Goal: Task Accomplishment & Management: Manage account settings

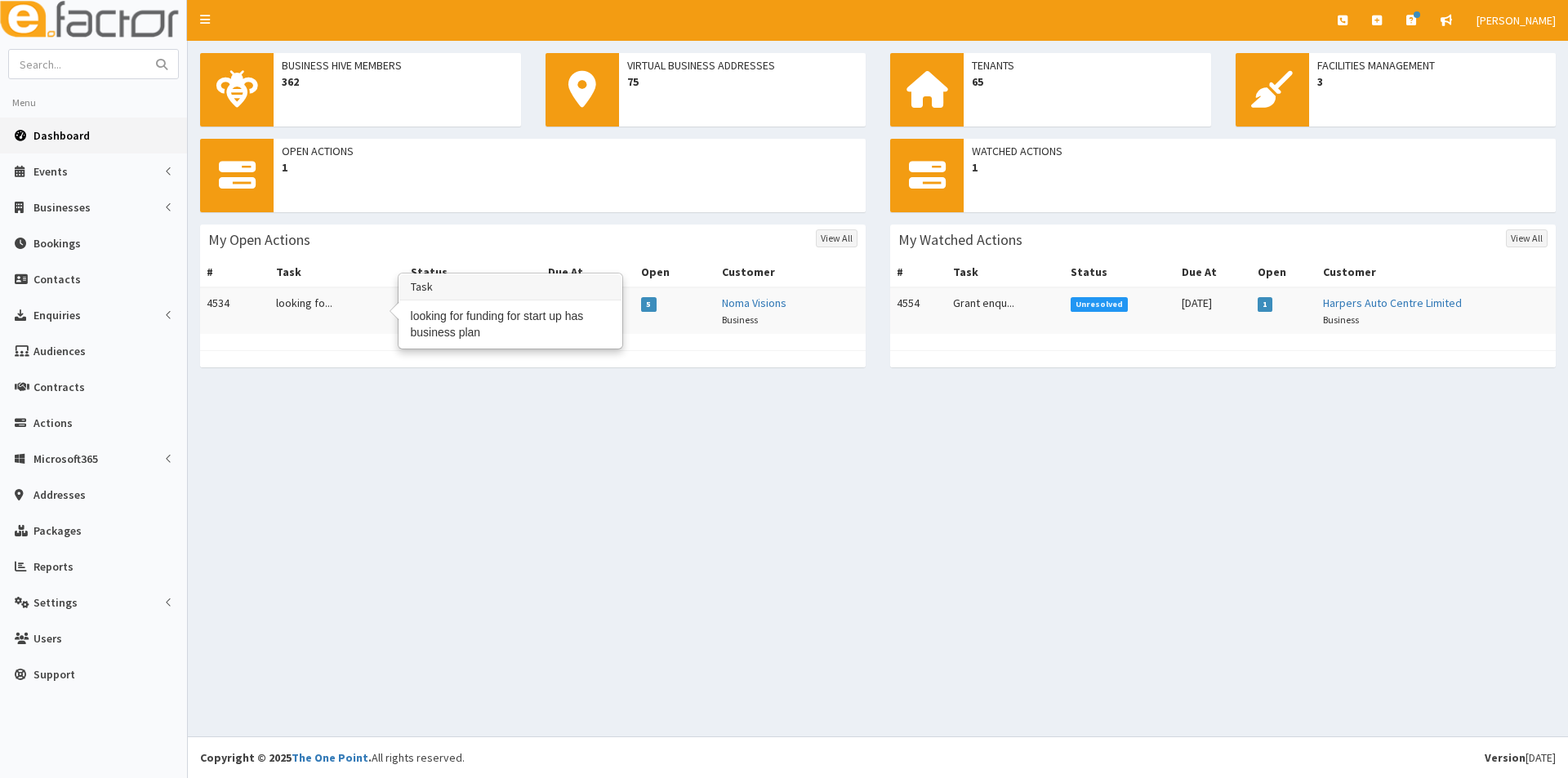
click at [312, 305] on td "looking fo..." at bounding box center [337, 311] width 135 height 47
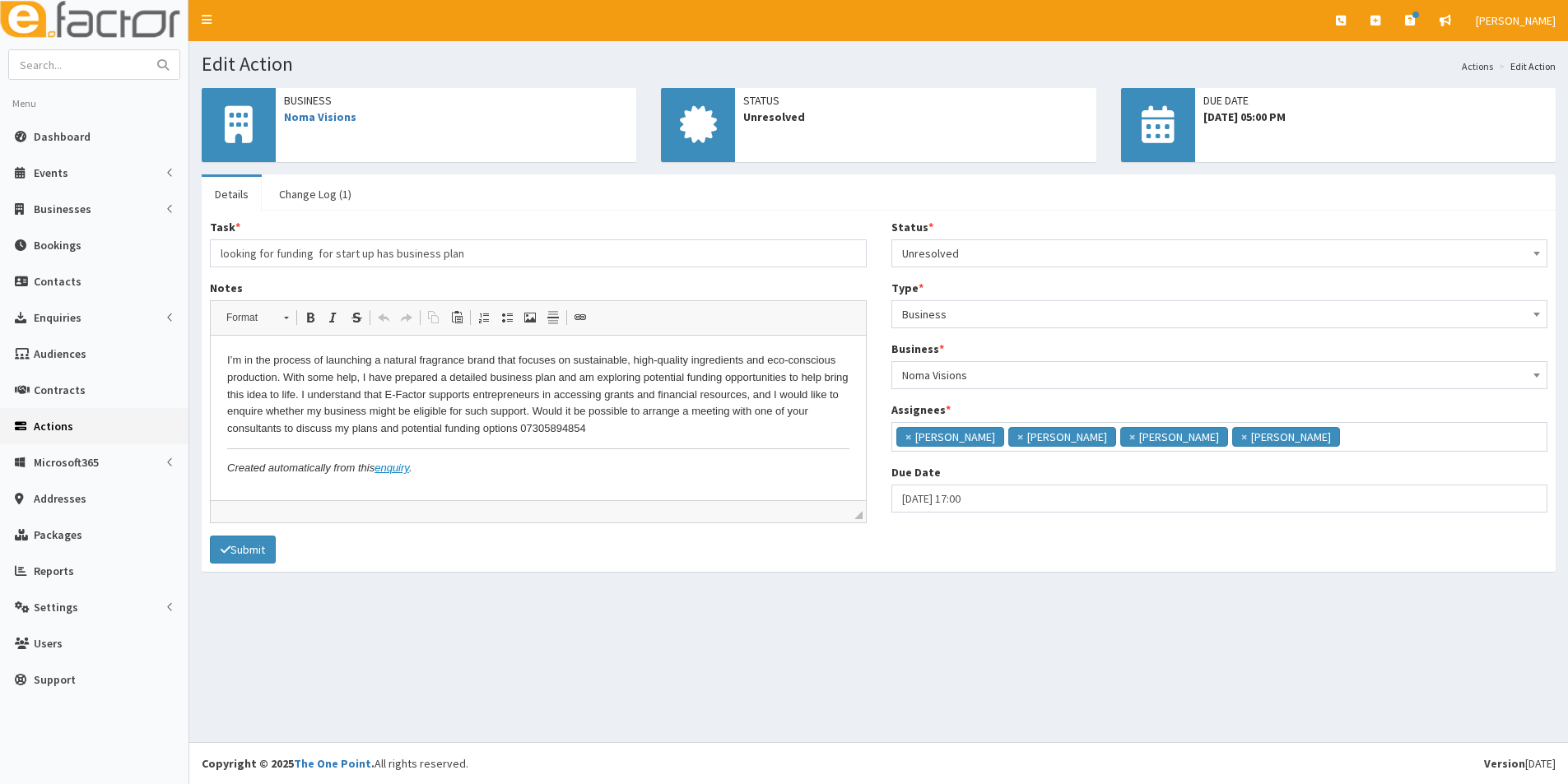
click at [160, 66] on icon "submit" at bounding box center [162, 64] width 12 height 12
click at [76, 65] on input "text" at bounding box center [78, 64] width 138 height 29
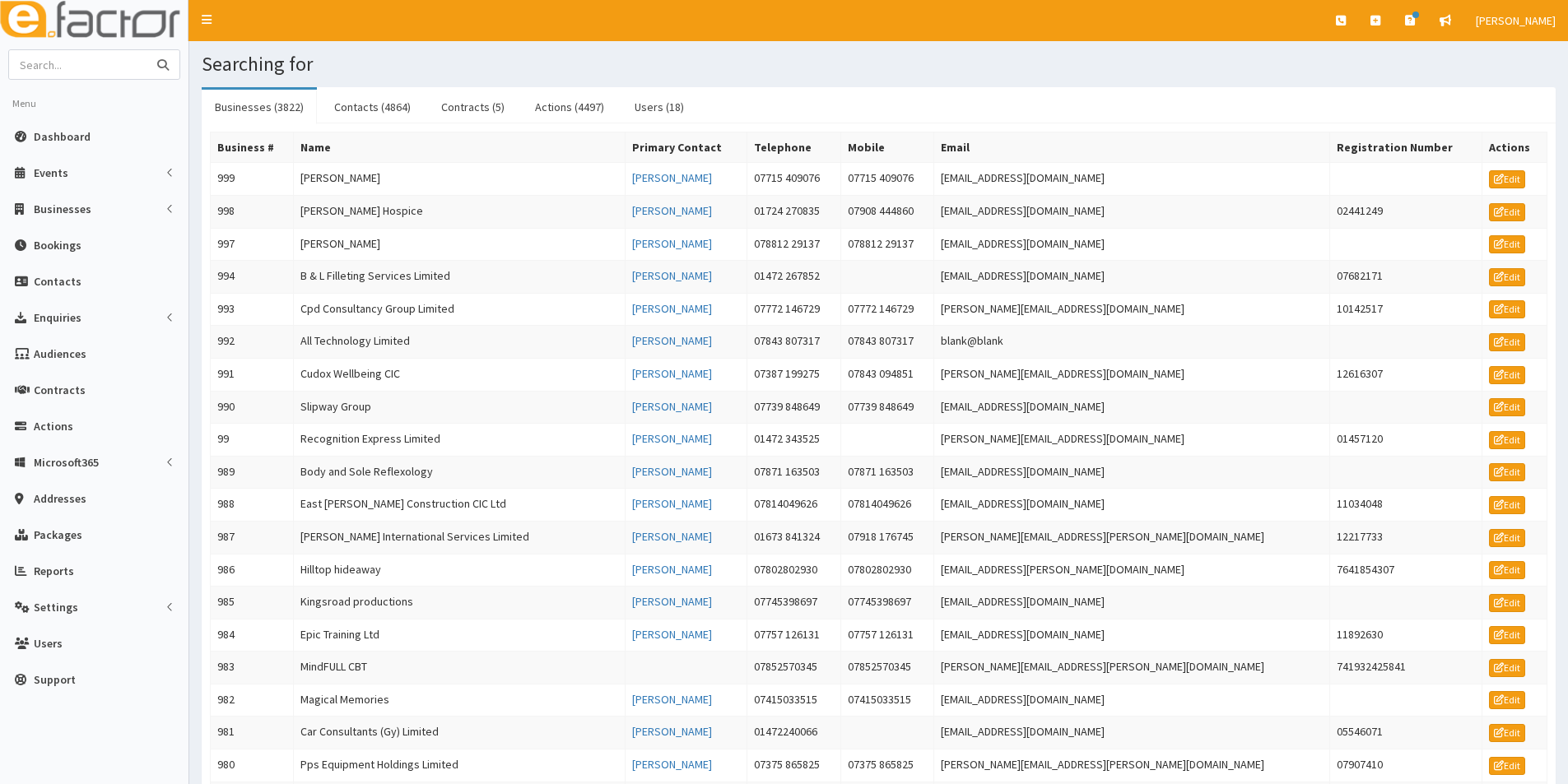
click at [76, 65] on input "text" at bounding box center [78, 64] width 138 height 29
type input "fovi"
click at [146, 50] on button "submit" at bounding box center [162, 64] width 33 height 29
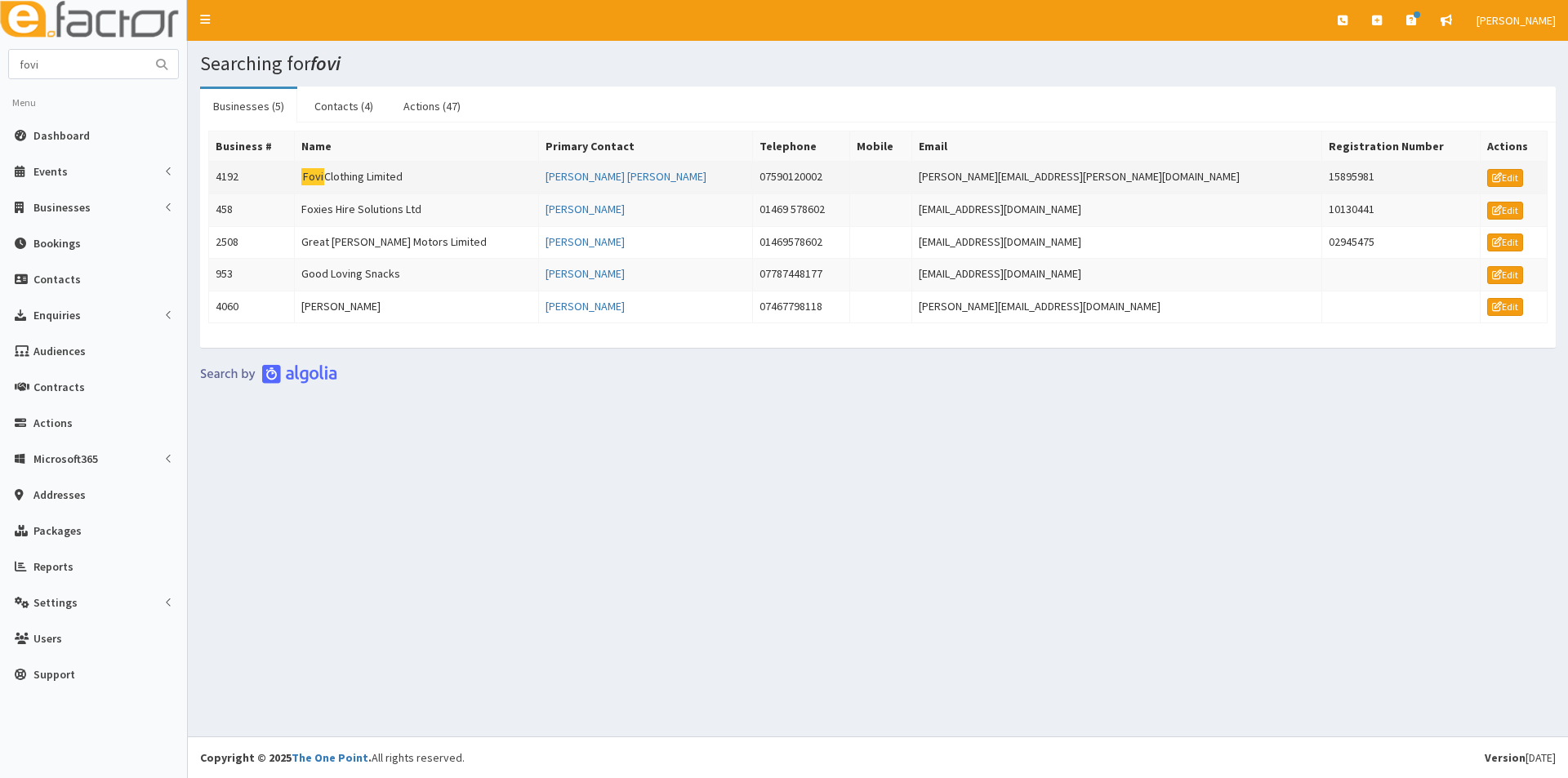
click at [358, 180] on td "Fovi Clothing Limited" at bounding box center [416, 178] width 244 height 32
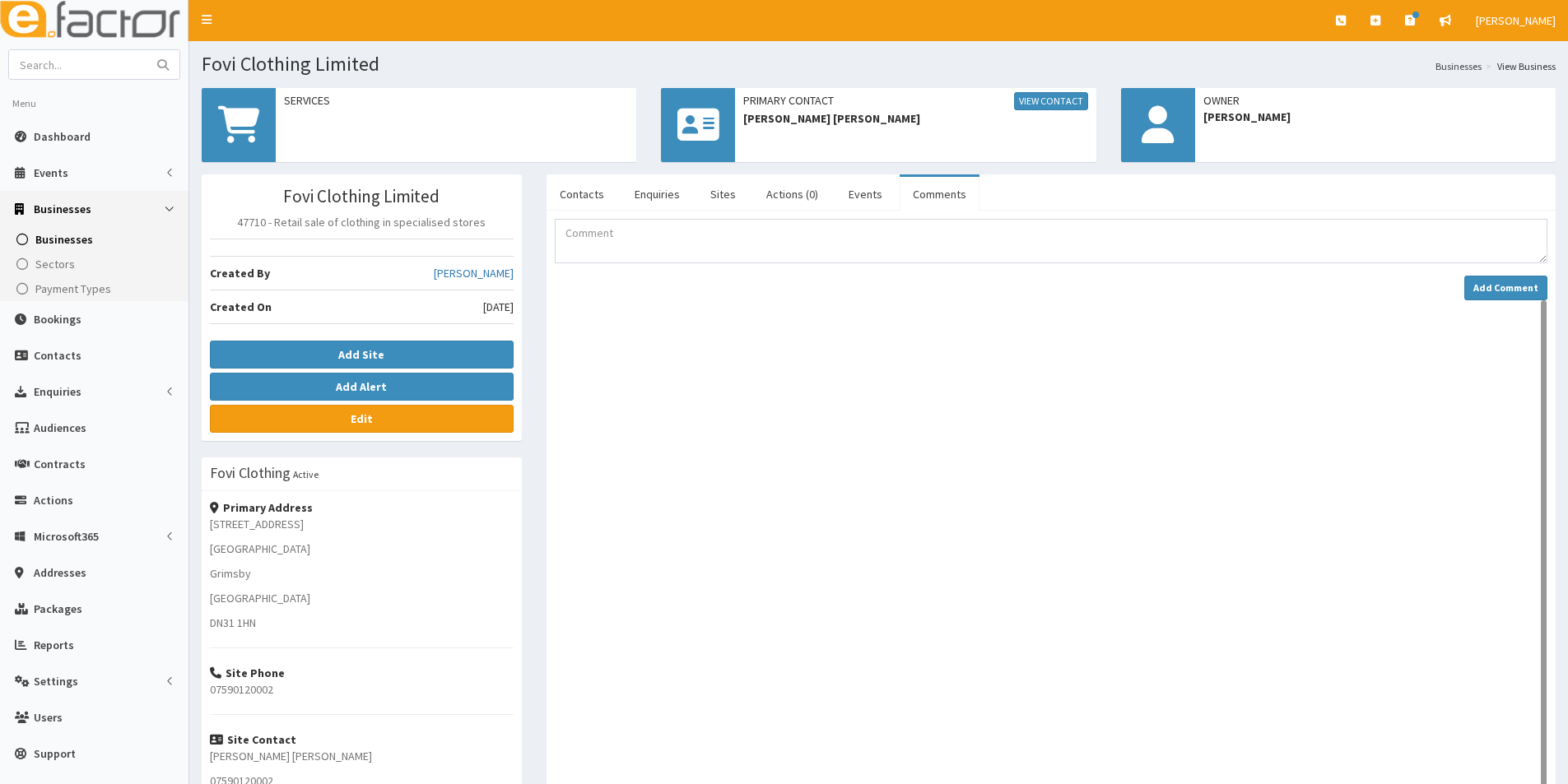
click at [926, 197] on link "Comments" at bounding box center [939, 194] width 80 height 34
click at [789, 195] on link "Actions (0)" at bounding box center [792, 194] width 78 height 34
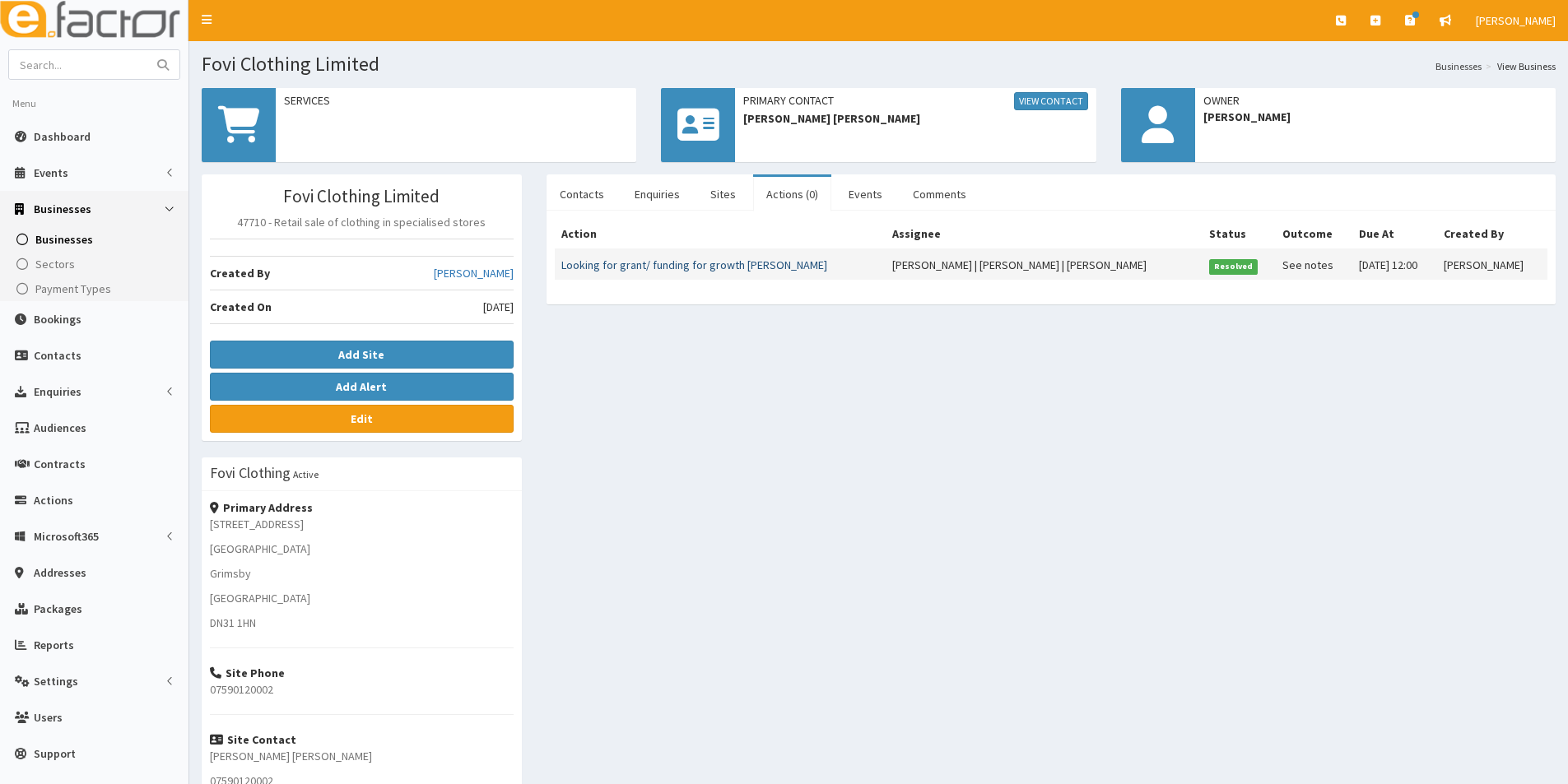
click at [712, 269] on link "Looking for grant/ funding for growth [PERSON_NAME]" at bounding box center [694, 265] width 266 height 15
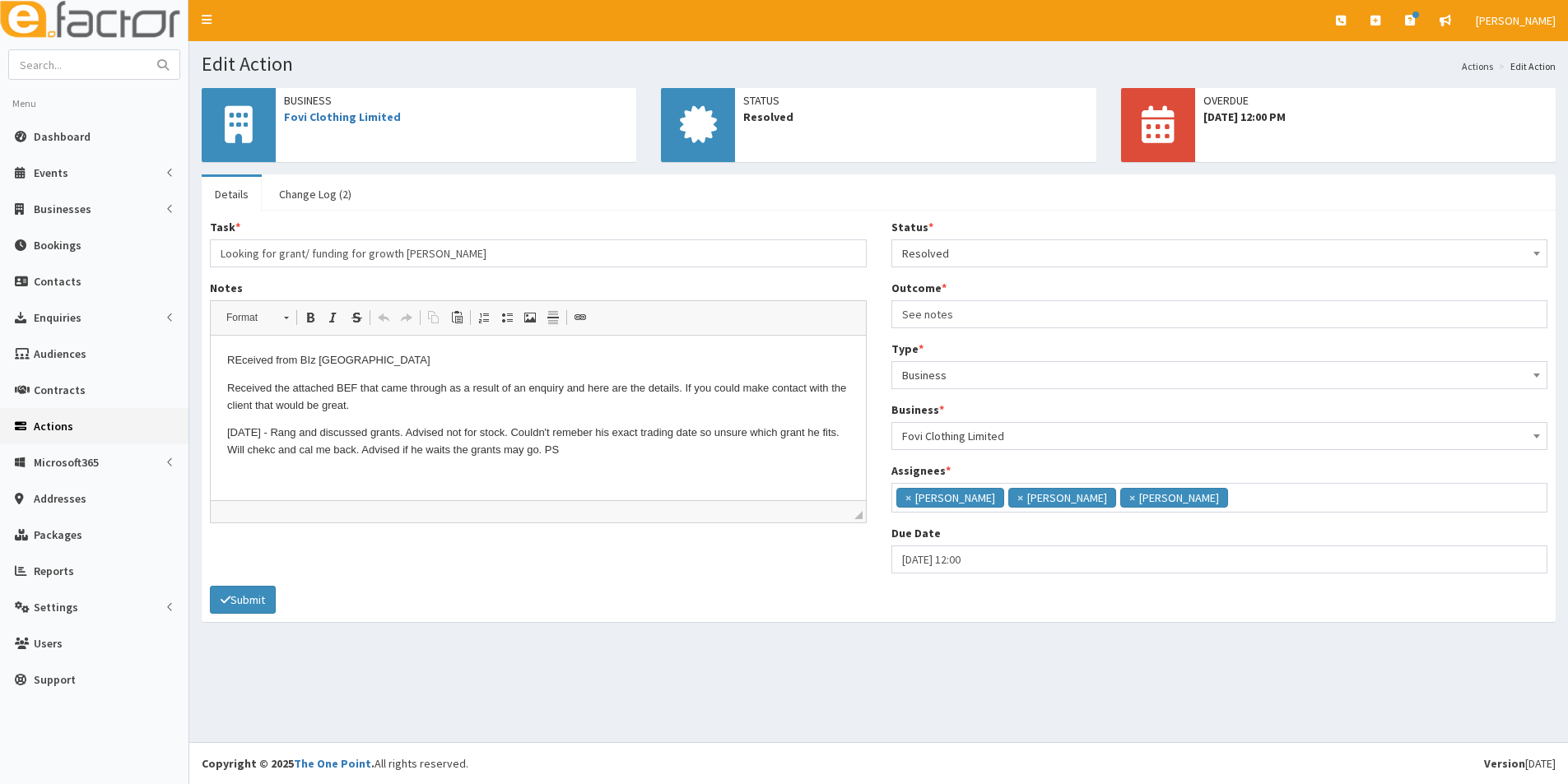
scroll to position [11, 0]
click at [58, 74] on input "text" at bounding box center [78, 64] width 138 height 29
click at [54, 142] on span "Dashboard" at bounding box center [62, 136] width 57 height 15
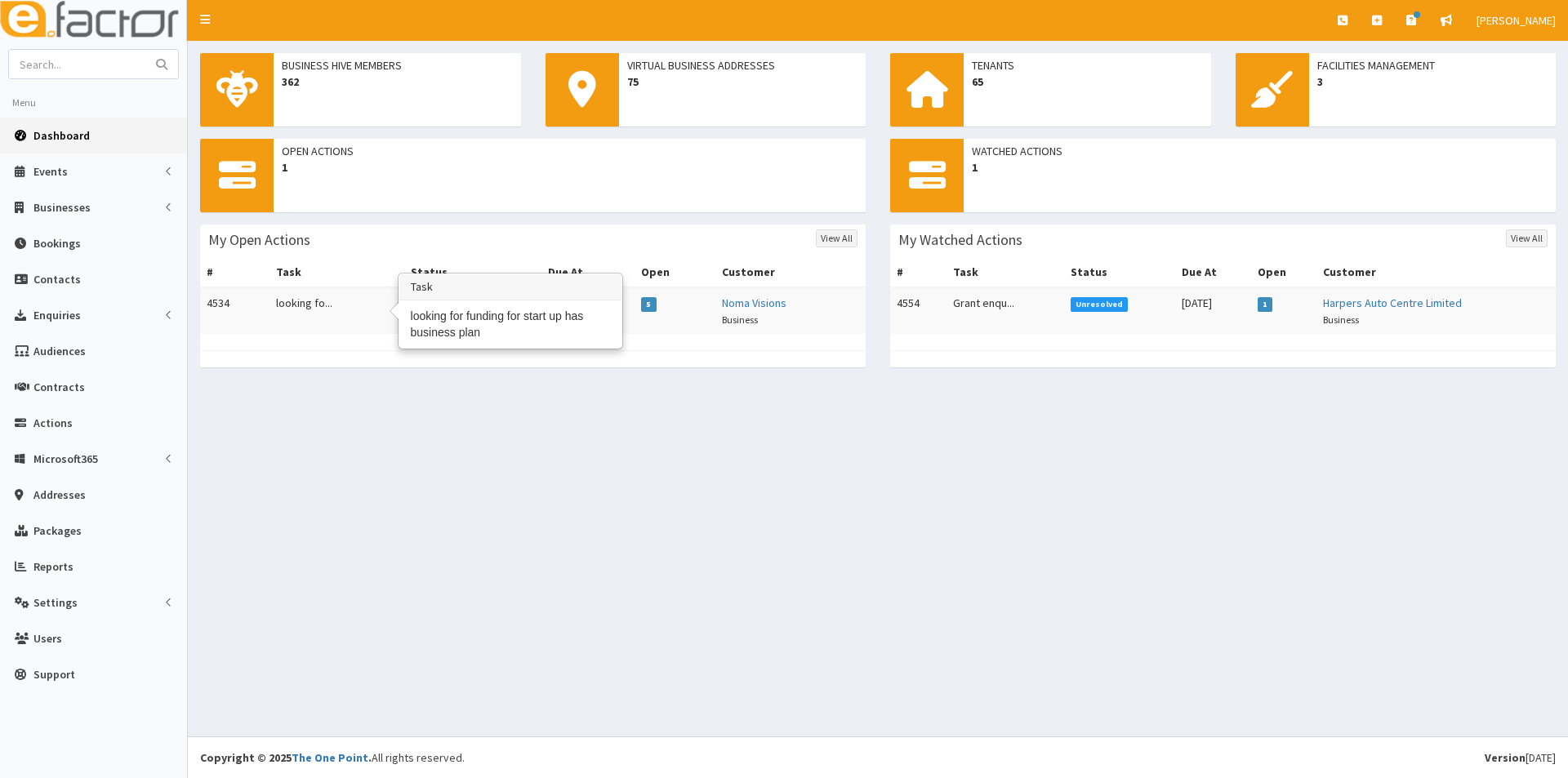
click at [312, 316] on td "looking fo..." at bounding box center [337, 311] width 135 height 47
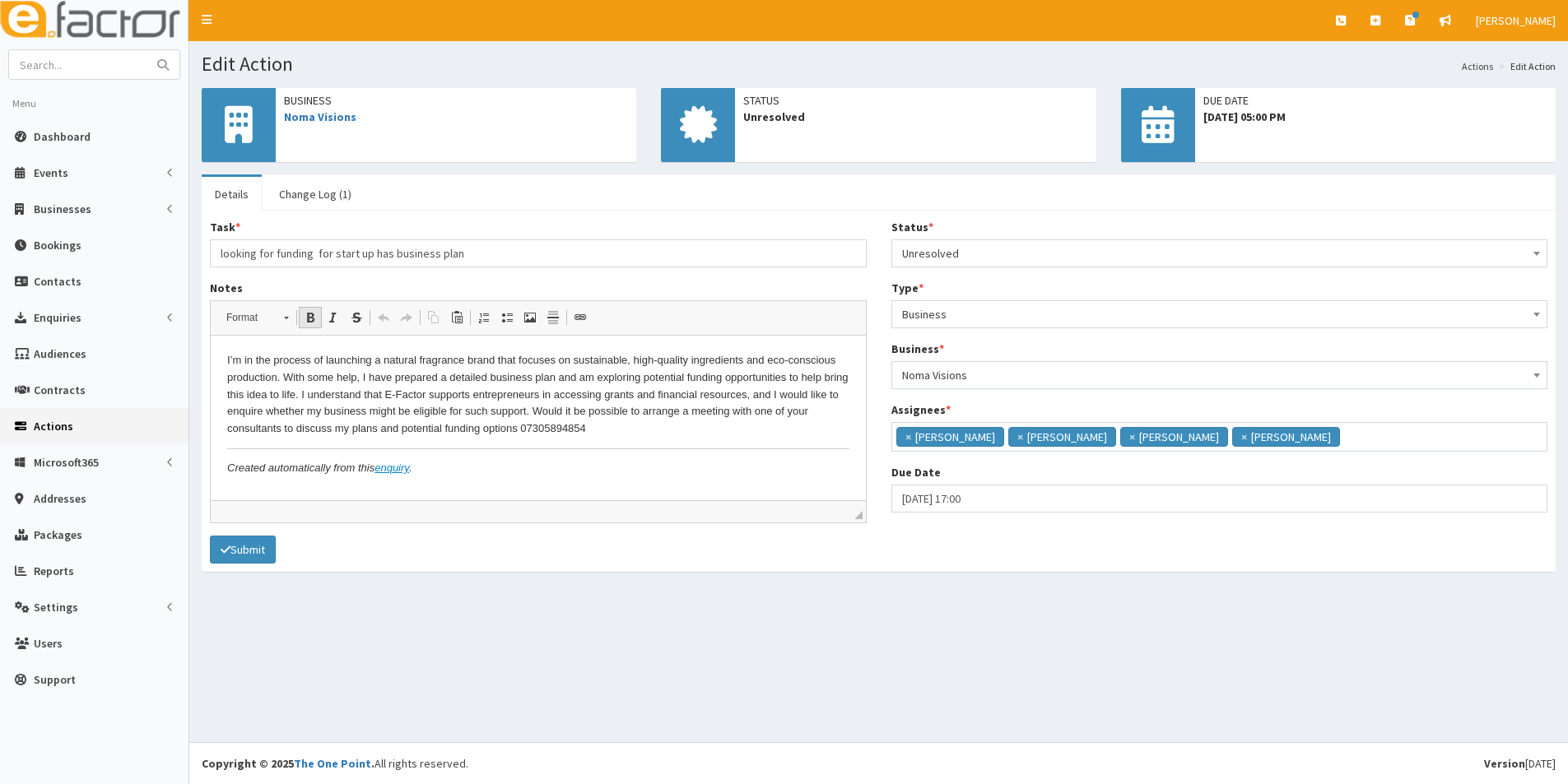
scroll to position [11, 0]
click at [248, 113] on icon at bounding box center [239, 124] width 28 height 37
click at [73, 59] on input "text" at bounding box center [78, 64] width 138 height 29
type input "noma visions"
click at [146, 50] on button "submit" at bounding box center [162, 64] width 33 height 29
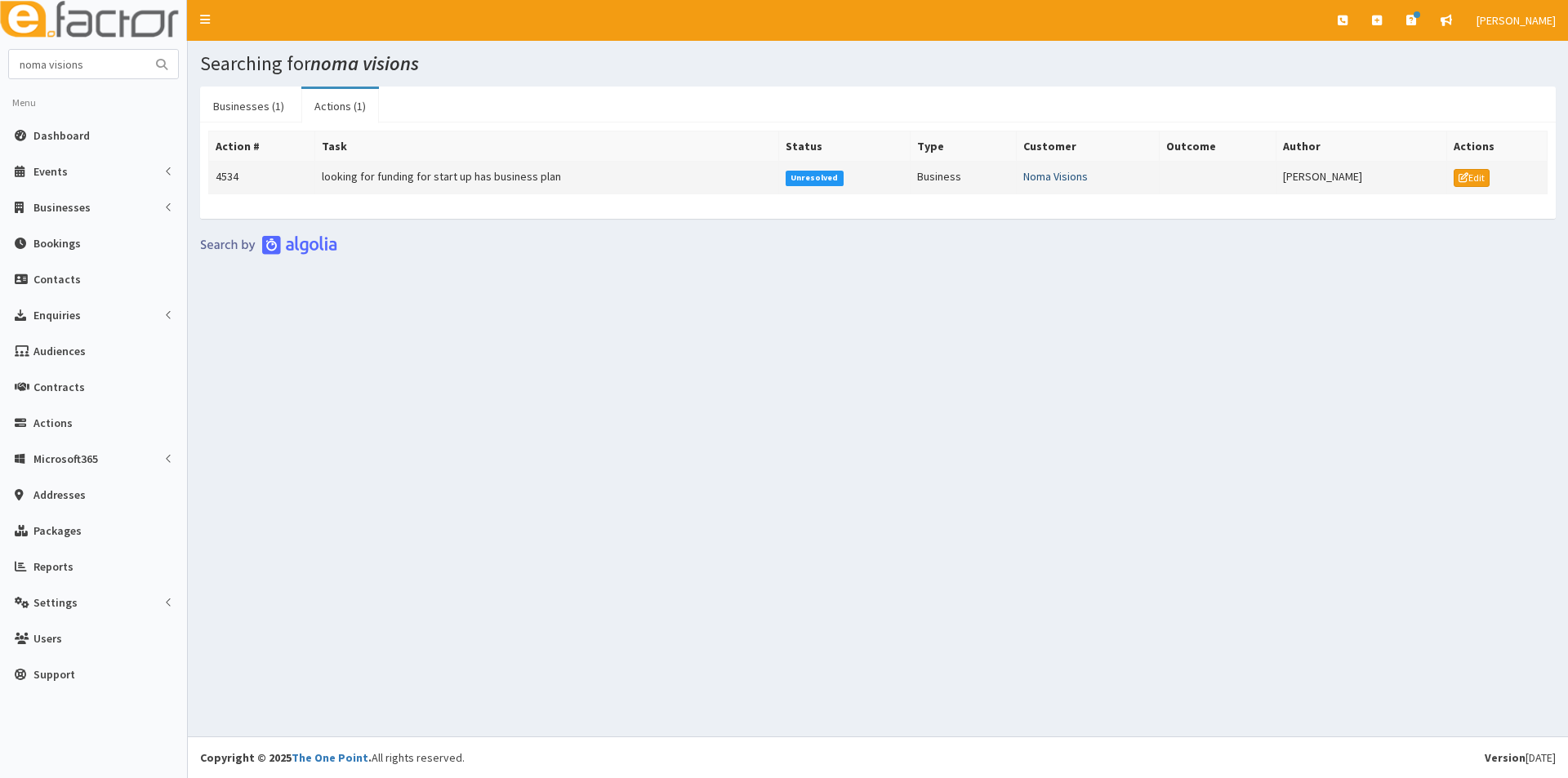
click at [1048, 175] on link "Noma Visions" at bounding box center [1056, 176] width 65 height 14
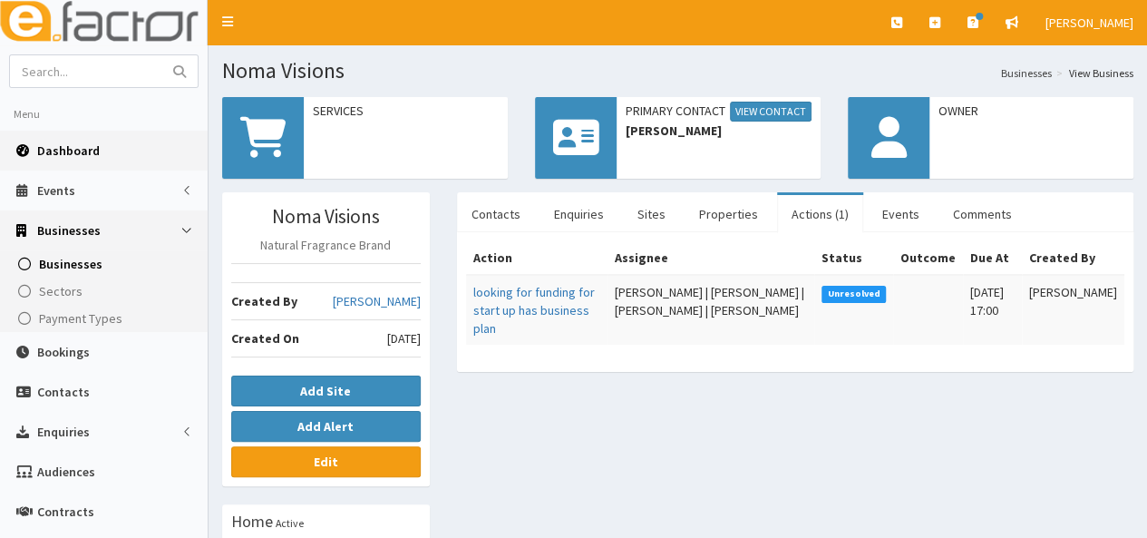
click at [80, 141] on link "Dashboard" at bounding box center [104, 151] width 208 height 40
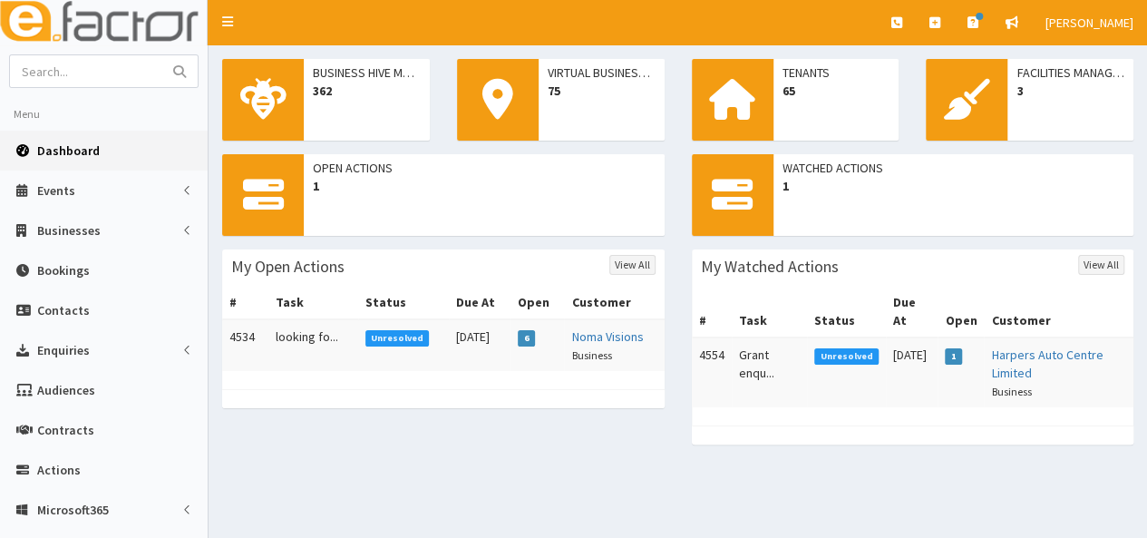
click at [377, 335] on span "Unresolved" at bounding box center [397, 338] width 64 height 16
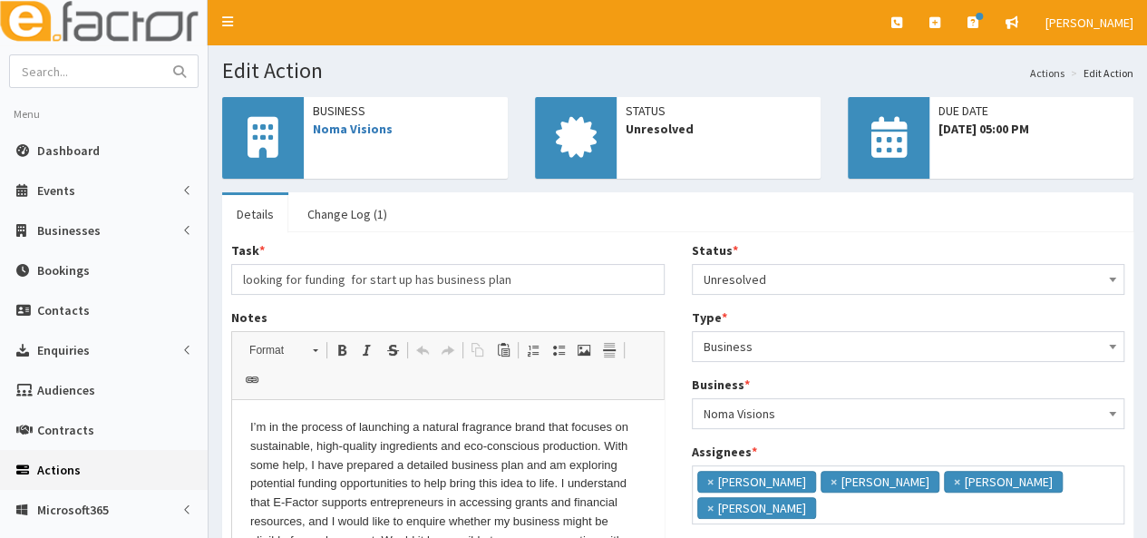
scroll to position [12, 0]
click at [843, 276] on span "Unresolved" at bounding box center [909, 279] width 410 height 25
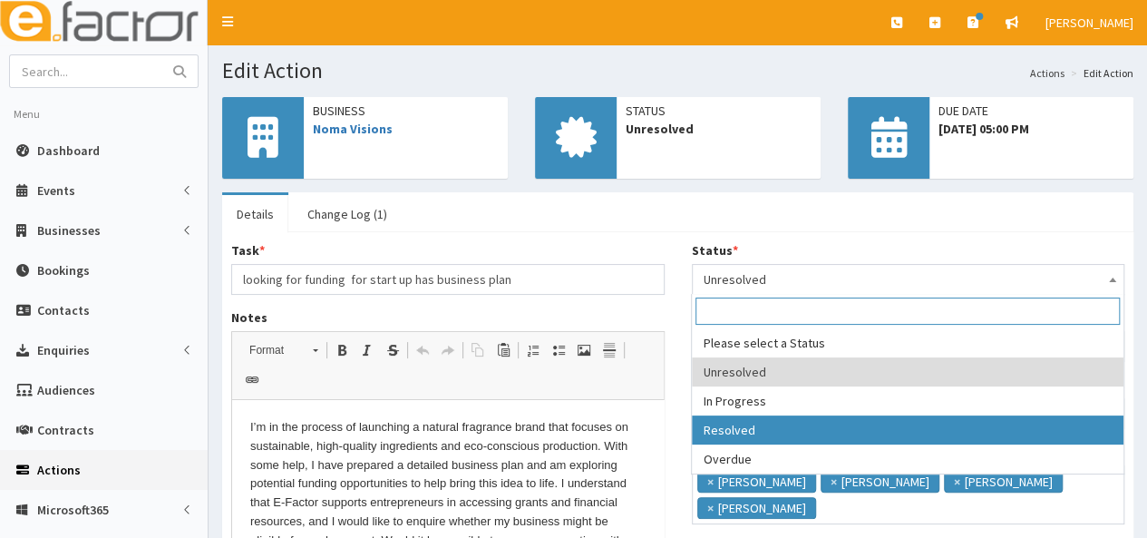
select select "3"
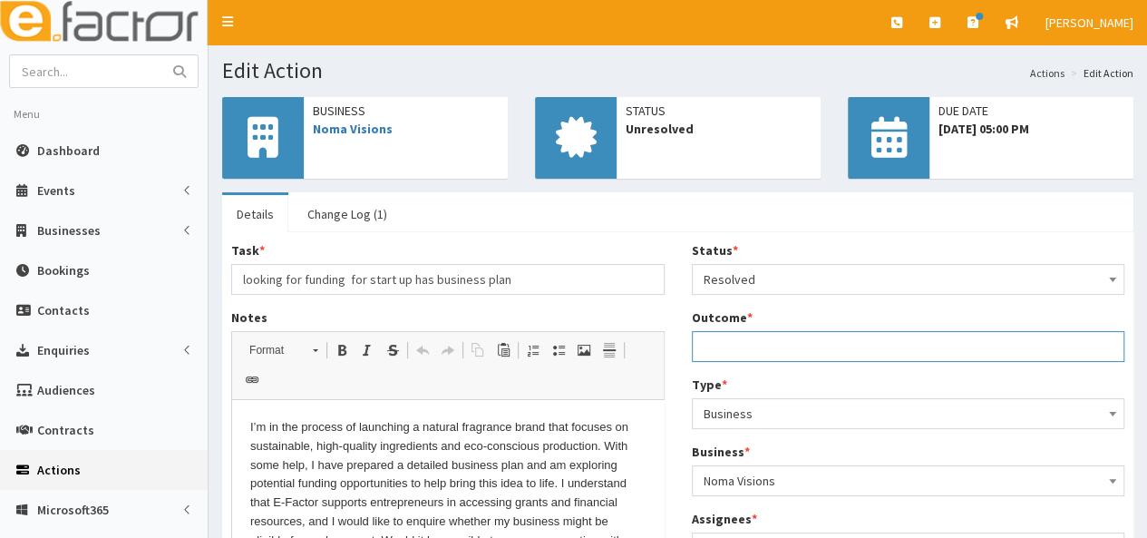
click at [732, 356] on input "Outcome *" at bounding box center [909, 346] width 434 height 31
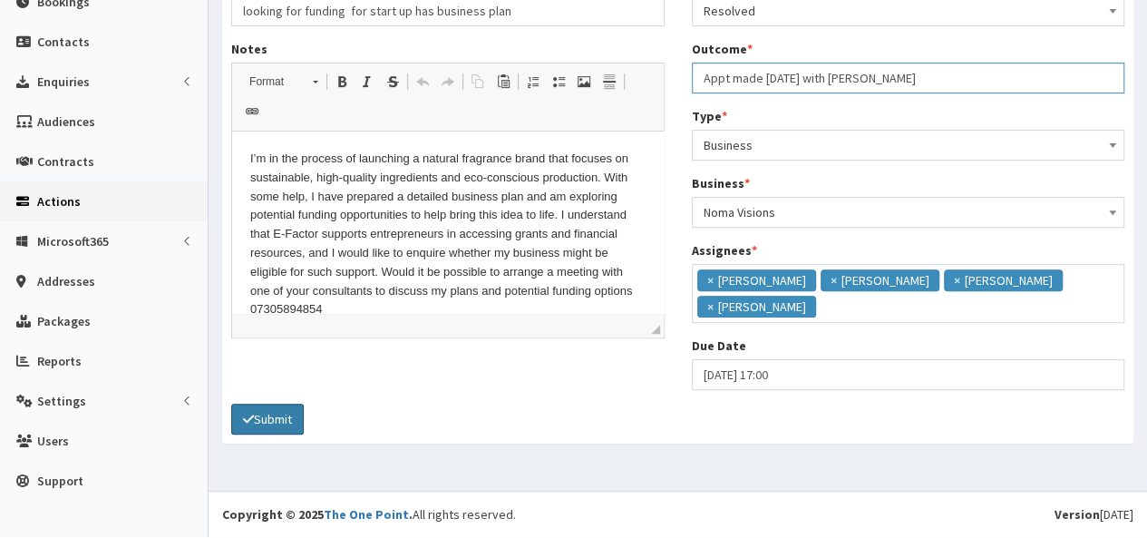
type input "Appt made [DATE] with [PERSON_NAME]"
click at [250, 416] on icon "submit" at bounding box center [248, 419] width 11 height 13
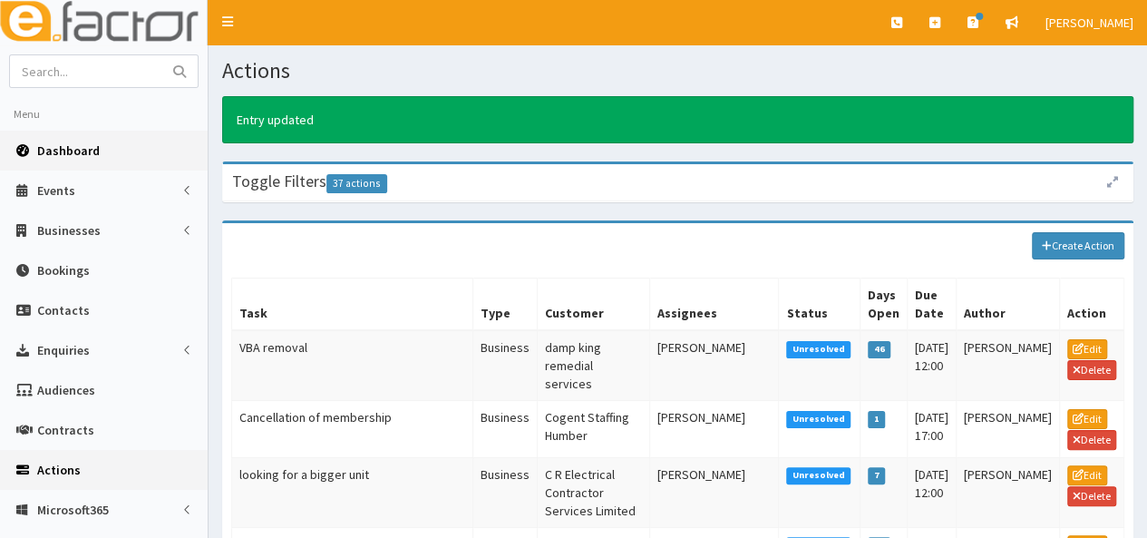
click at [93, 151] on span "Dashboard" at bounding box center [68, 150] width 63 height 16
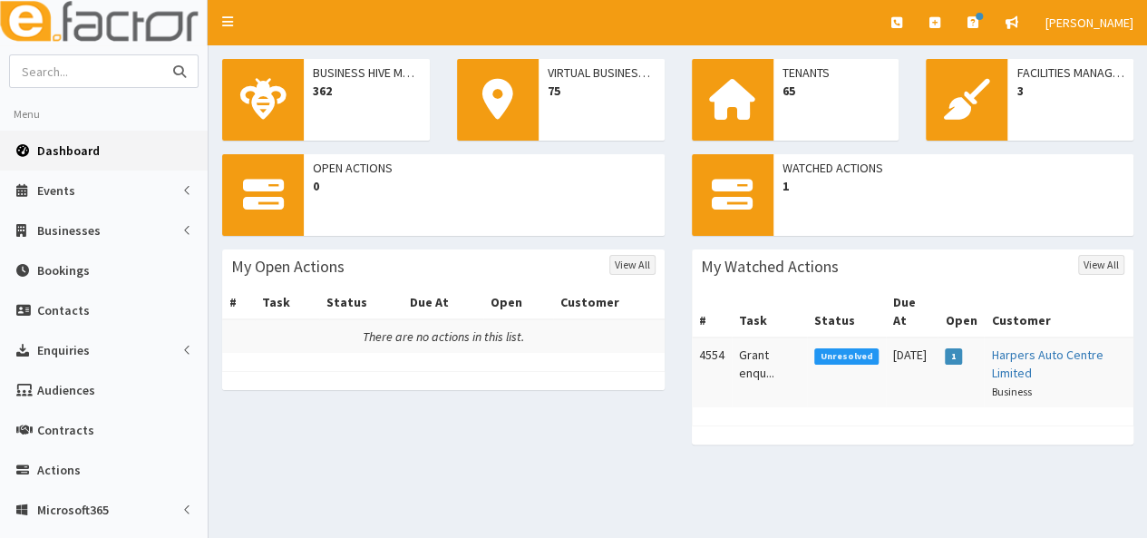
click at [60, 77] on input "text" at bounding box center [86, 71] width 152 height 32
click at [45, 63] on input "text" at bounding box center [86, 71] width 152 height 32
type input "royston"
click at [161, 55] on button "submit" at bounding box center [179, 71] width 36 height 32
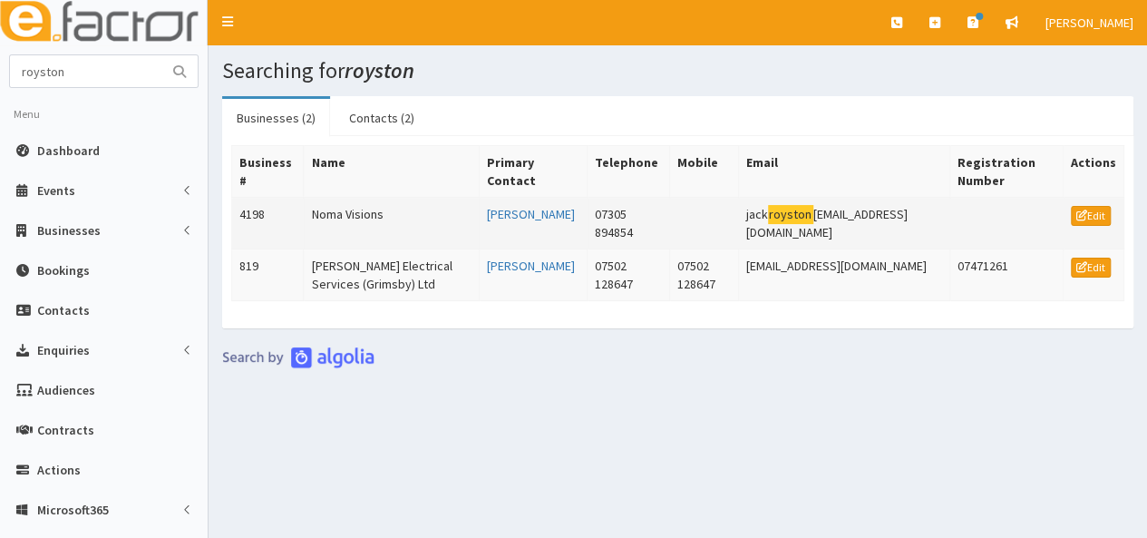
click at [350, 205] on td "Noma Visions" at bounding box center [391, 224] width 175 height 52
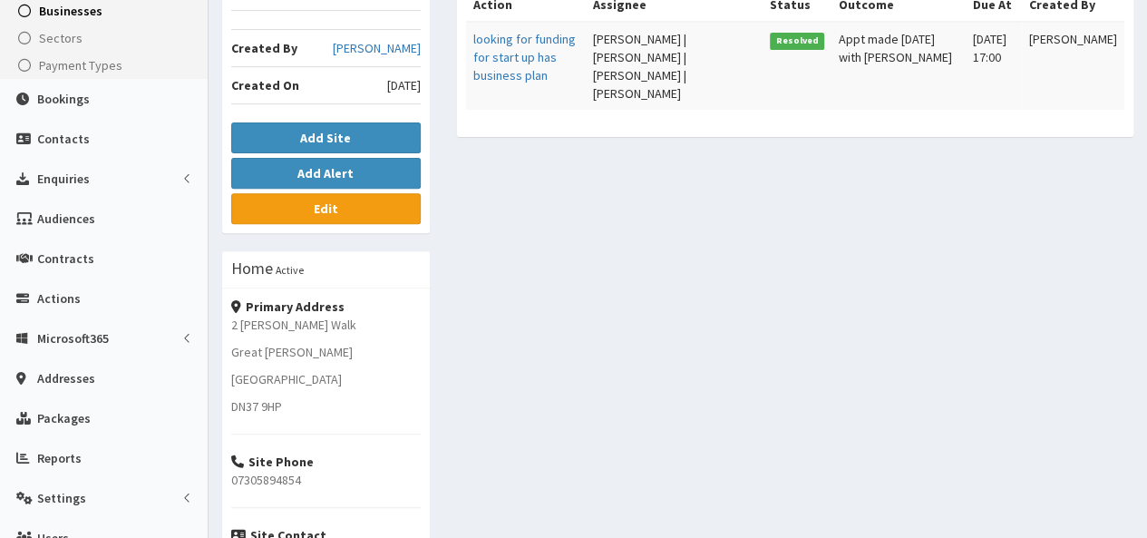
scroll to position [91, 0]
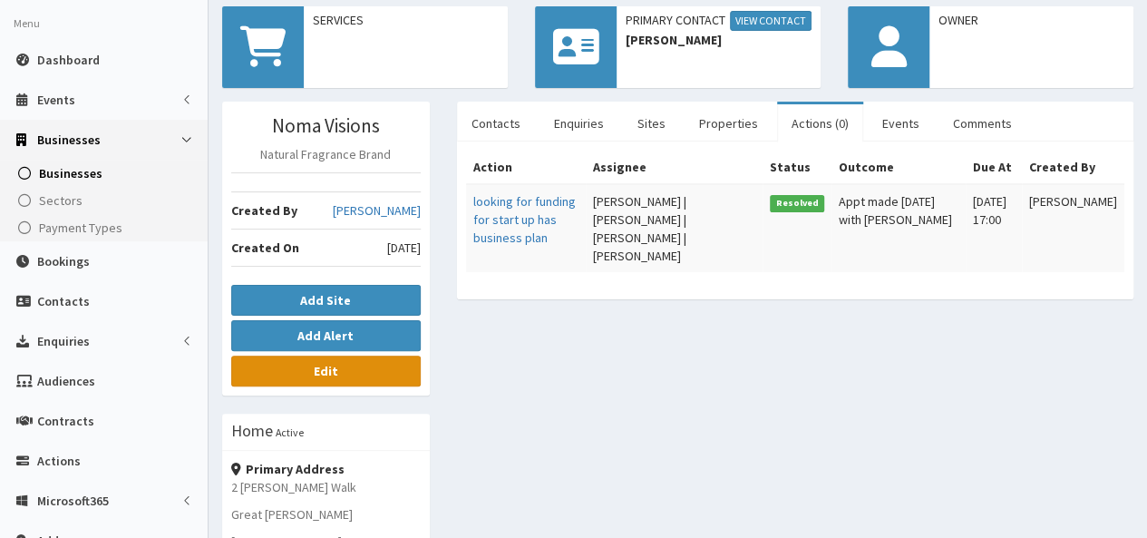
click at [346, 370] on link "Edit" at bounding box center [326, 371] width 190 height 31
